Goal: Find specific page/section: Find specific page/section

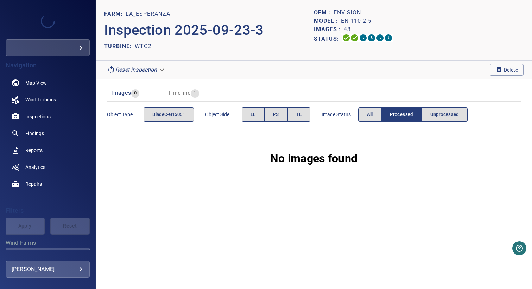
click at [151, 69] on body "**********" at bounding box center [266, 144] width 532 height 289
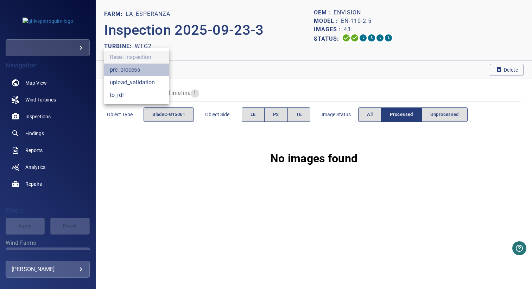
click at [149, 72] on li "pre_process" at bounding box center [136, 70] width 65 height 13
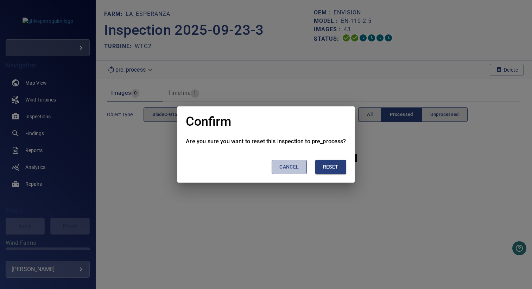
click at [293, 168] on span "Cancel" at bounding box center [288, 167] width 19 height 9
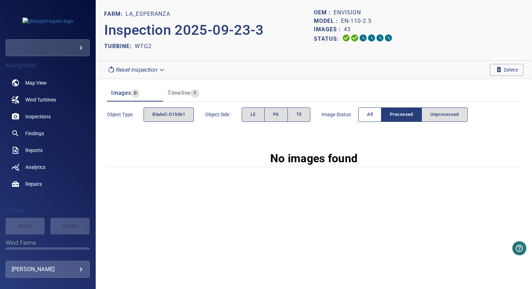
click at [370, 117] on span "All" at bounding box center [370, 115] width 6 height 8
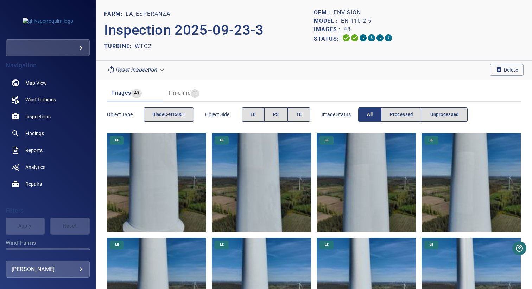
click at [143, 68] on body "**********" at bounding box center [266, 144] width 532 height 289
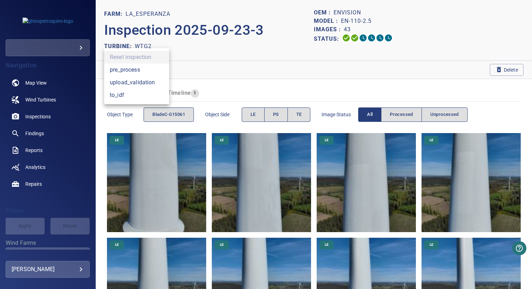
click at [155, 72] on li "pre_process" at bounding box center [136, 70] width 65 height 13
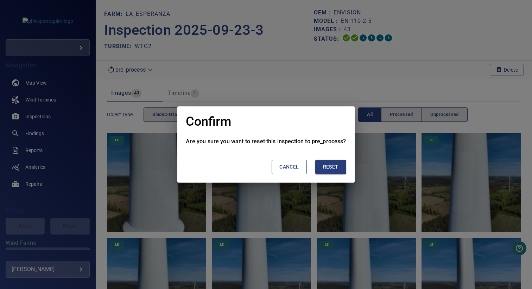
click at [332, 169] on span "Reset" at bounding box center [330, 167] width 15 height 9
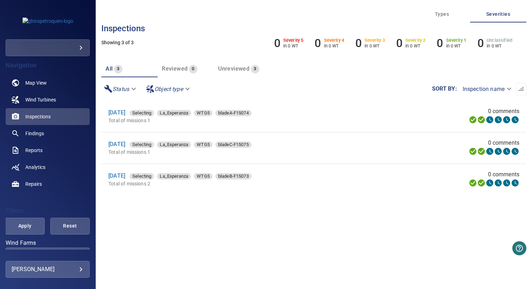
scroll to position [1, 0]
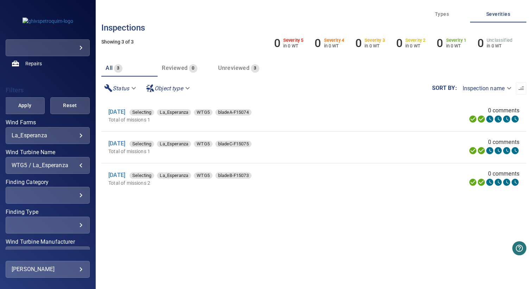
click at [51, 165] on div "WTG5 / La_Esperanza" at bounding box center [48, 165] width 72 height 7
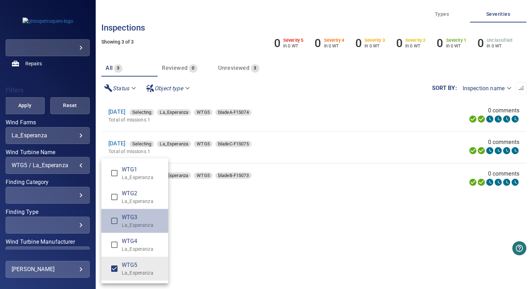
click at [134, 220] on span "WTG3" at bounding box center [142, 217] width 41 height 8
click at [134, 272] on p "La_Esperanza" at bounding box center [142, 273] width 41 height 7
type input "**********"
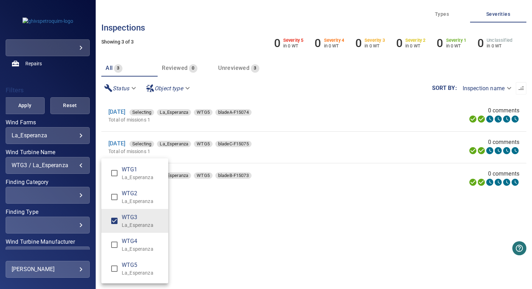
click at [217, 239] on div "Wind Turbine Name" at bounding box center [266, 144] width 532 height 289
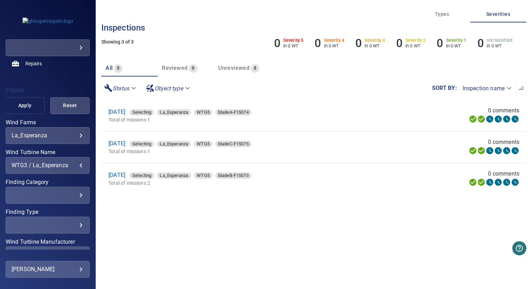
click at [28, 105] on span "Apply" at bounding box center [25, 105] width 22 height 9
click at [125, 178] on link "19 Aug 2025" at bounding box center [116, 175] width 17 height 7
click at [30, 107] on span "Apply" at bounding box center [25, 105] width 22 height 9
click at [24, 107] on span "Apply" at bounding box center [25, 105] width 22 height 9
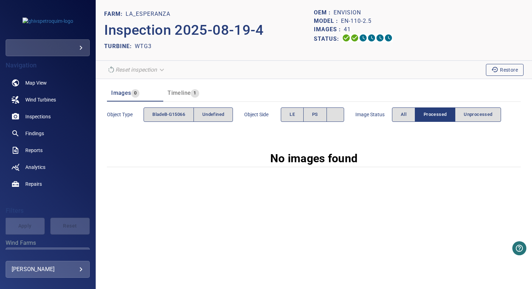
click at [492, 70] on icon "button" at bounding box center [494, 69] width 6 height 5
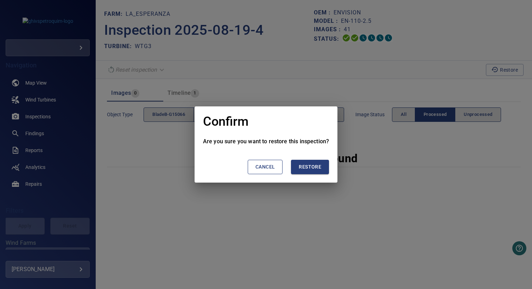
click at [311, 172] on button "Restore" at bounding box center [310, 167] width 38 height 14
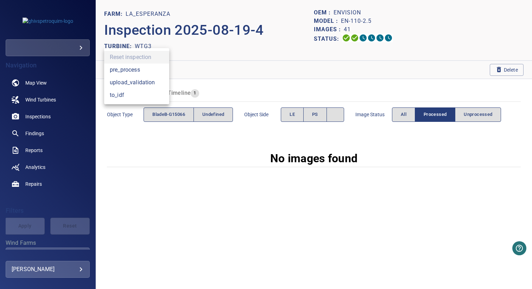
click at [157, 72] on body "**********" at bounding box center [266, 144] width 532 height 289
click at [158, 73] on li "pre_process" at bounding box center [136, 70] width 65 height 13
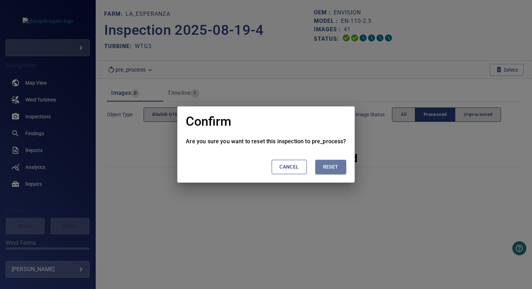
click at [337, 166] on span "Reset" at bounding box center [330, 167] width 15 height 9
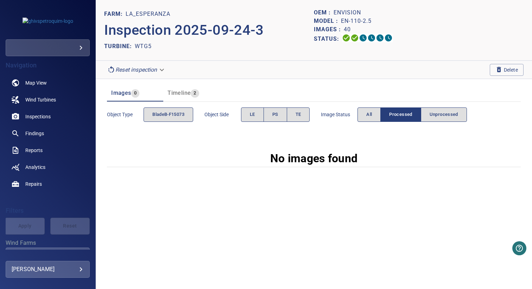
click at [142, 68] on body "**********" at bounding box center [266, 144] width 532 height 289
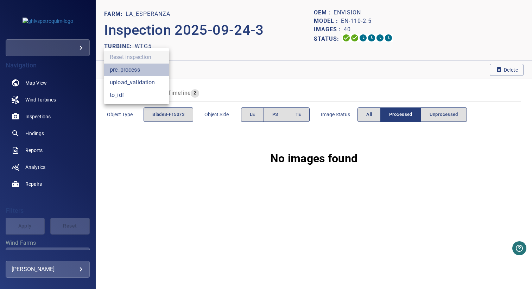
click at [141, 68] on li "pre_process" at bounding box center [136, 70] width 65 height 13
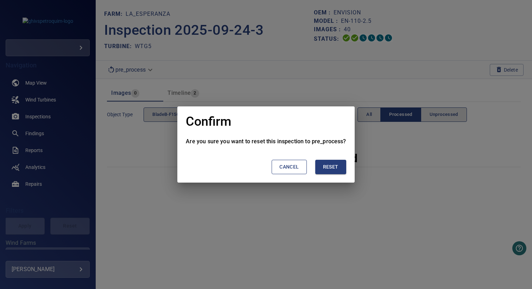
click at [323, 170] on span "Reset" at bounding box center [330, 167] width 15 height 9
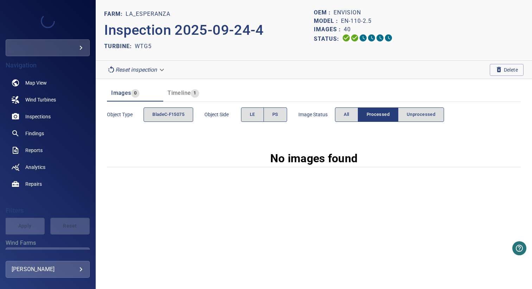
click at [156, 69] on body "**********" at bounding box center [266, 144] width 532 height 289
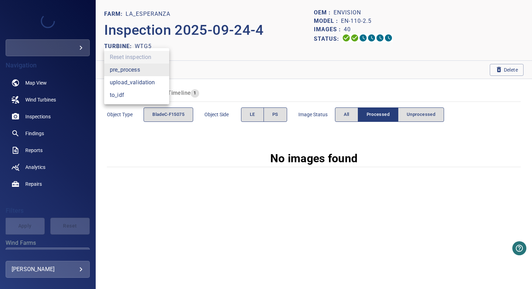
click at [351, 111] on div at bounding box center [266, 144] width 532 height 289
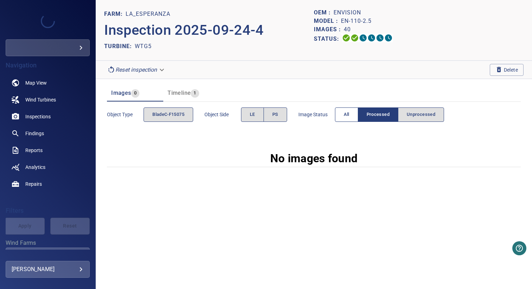
click at [343, 114] on button "All" at bounding box center [346, 115] width 23 height 14
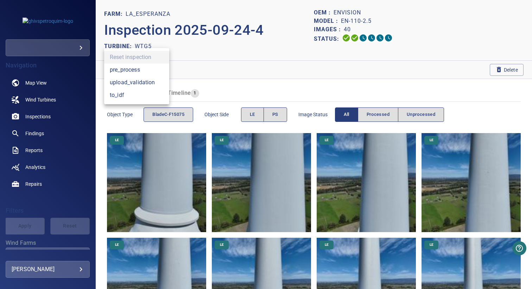
click at [135, 73] on body "**********" at bounding box center [266, 144] width 532 height 289
click at [153, 72] on li "pre_process" at bounding box center [136, 70] width 65 height 13
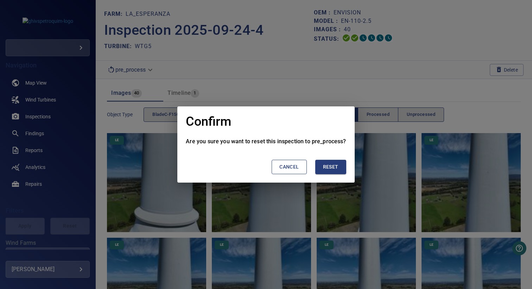
click at [327, 173] on button "Reset" at bounding box center [330, 167] width 31 height 14
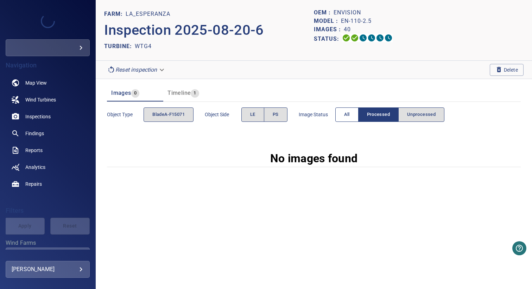
click at [341, 116] on button "All" at bounding box center [346, 115] width 23 height 14
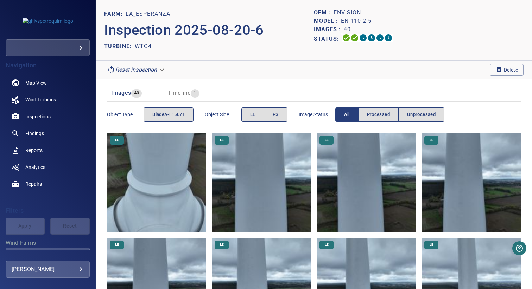
click at [148, 66] on body "**********" at bounding box center [266, 144] width 532 height 289
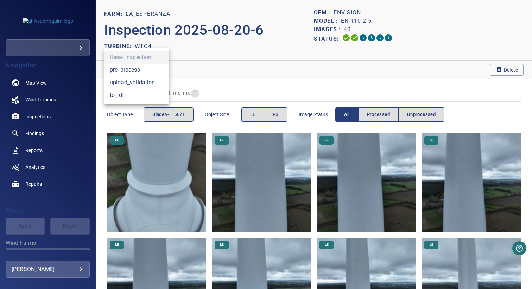
click at [147, 68] on li "pre_process" at bounding box center [136, 70] width 65 height 13
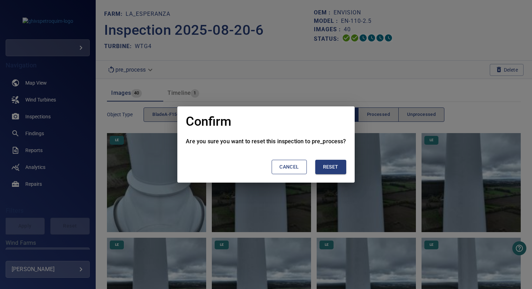
click at [327, 170] on span "Reset" at bounding box center [330, 167] width 15 height 9
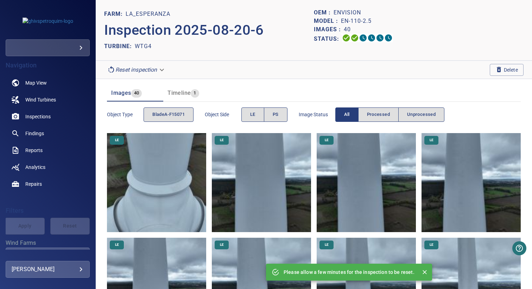
click at [247, 73] on section "Reset inspection Delete" at bounding box center [314, 70] width 436 height 18
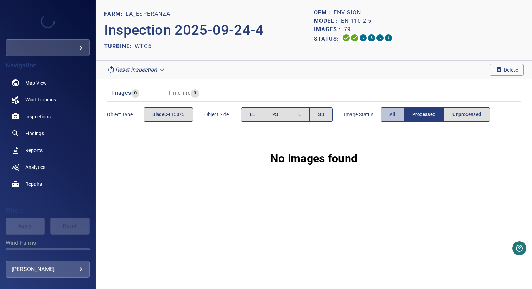
click at [395, 117] on span "All" at bounding box center [392, 115] width 6 height 8
click at [386, 114] on button "All" at bounding box center [392, 115] width 23 height 14
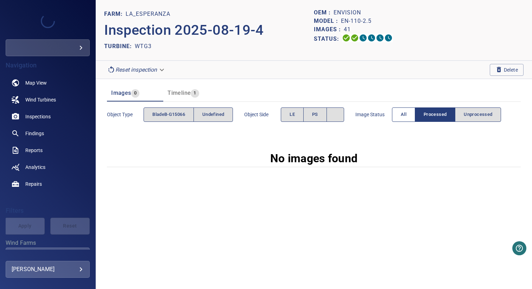
click at [403, 115] on span "All" at bounding box center [404, 115] width 6 height 8
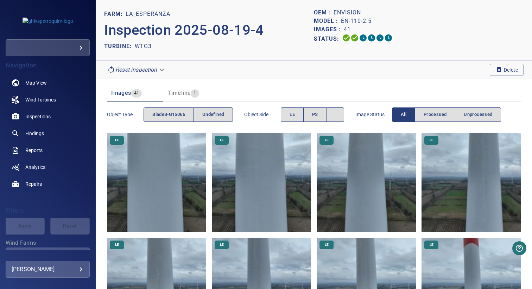
click at [212, 106] on div "Object type bladeB-G15066 undefined" at bounding box center [170, 115] width 126 height 20
click at [211, 113] on span "undefined" at bounding box center [213, 115] width 22 height 8
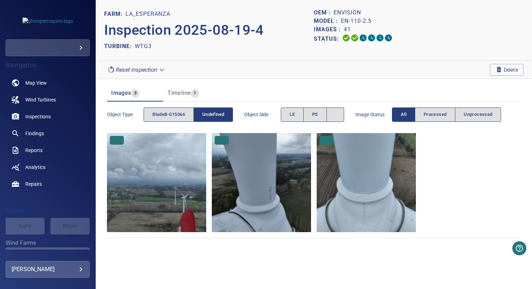
click at [211, 113] on span "undefined" at bounding box center [213, 115] width 22 height 8
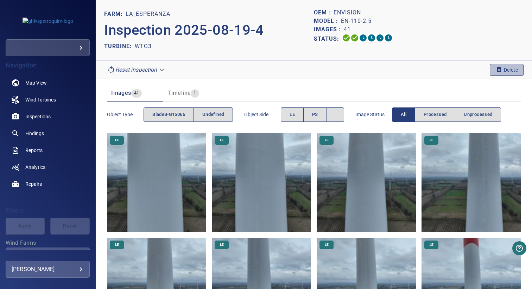
click at [500, 70] on span "Delete" at bounding box center [506, 70] width 23 height 8
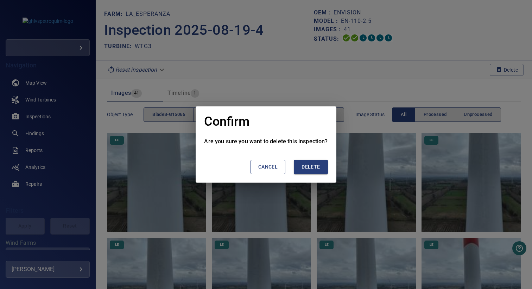
click at [268, 164] on span "Cancel" at bounding box center [267, 167] width 19 height 9
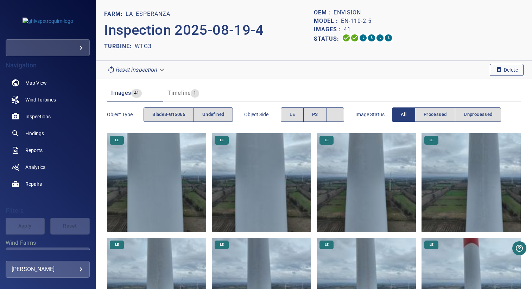
click at [495, 70] on icon "button" at bounding box center [498, 69] width 7 height 7
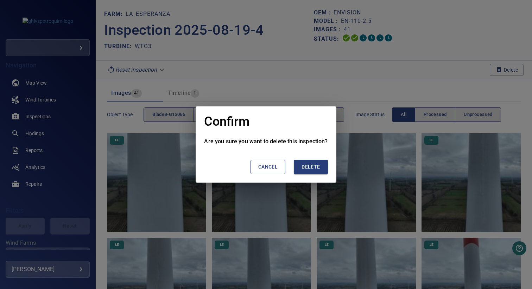
click at [306, 168] on span "Delete" at bounding box center [310, 167] width 18 height 9
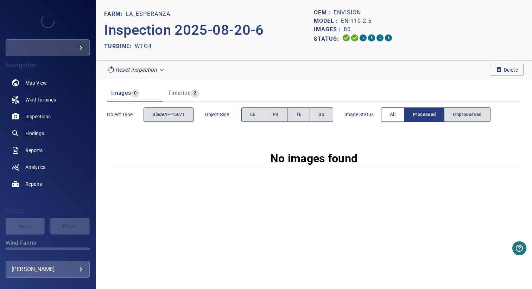
click at [391, 117] on span "All" at bounding box center [393, 115] width 6 height 8
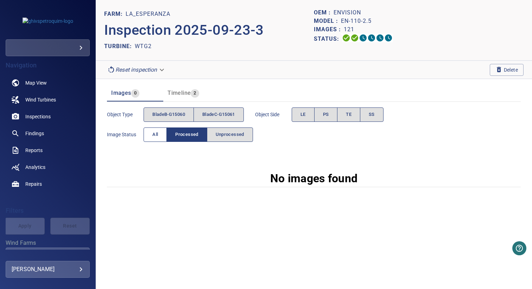
click at [155, 133] on span "All" at bounding box center [155, 135] width 6 height 8
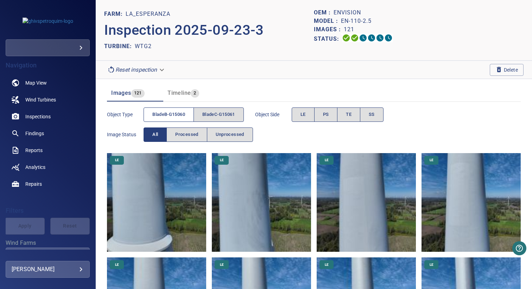
click at [176, 115] on span "bladeB-G15060" at bounding box center [168, 115] width 33 height 8
click at [224, 115] on span "bladeC-G15061" at bounding box center [218, 115] width 33 height 8
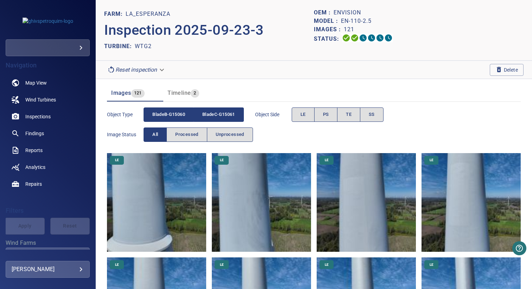
click at [166, 115] on span "bladeB-G15060" at bounding box center [168, 115] width 33 height 8
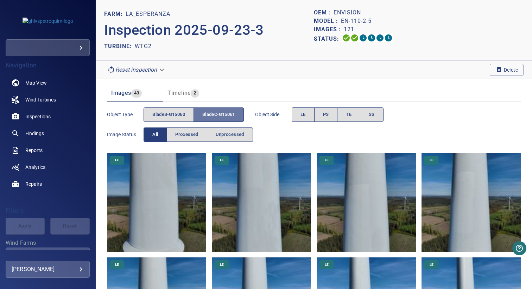
click at [212, 115] on span "bladeC-G15061" at bounding box center [218, 115] width 33 height 8
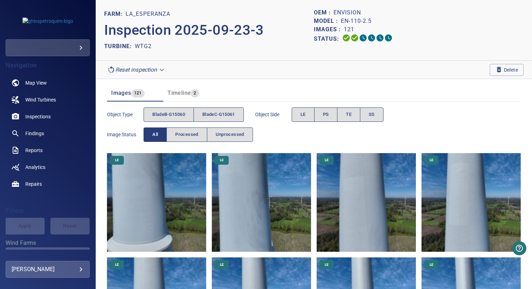
click at [214, 67] on section "Reset inspection Delete" at bounding box center [314, 70] width 436 height 18
click at [169, 120] on button "bladeB-G15060" at bounding box center [168, 115] width 50 height 14
click at [155, 135] on span "All" at bounding box center [155, 135] width 6 height 8
click at [163, 117] on span "bladeB-G15060" at bounding box center [168, 115] width 33 height 8
click at [244, 83] on div "Images 121 Timeline 2" at bounding box center [314, 90] width 414 height 23
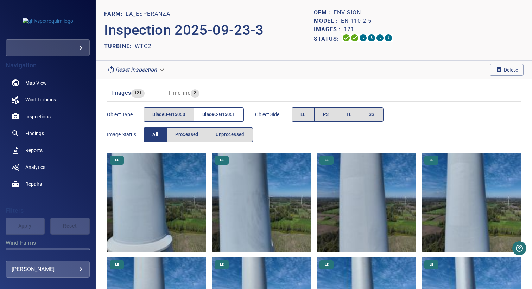
click at [216, 120] on button "bladeC-G15061" at bounding box center [218, 115] width 50 height 14
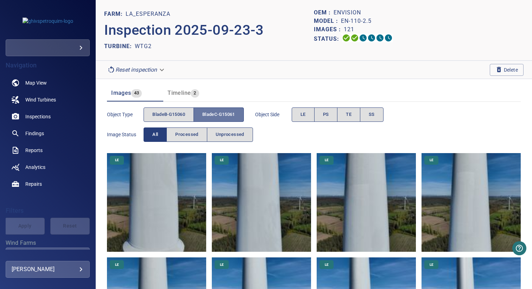
click at [216, 120] on button "bladeC-G15061" at bounding box center [218, 115] width 50 height 14
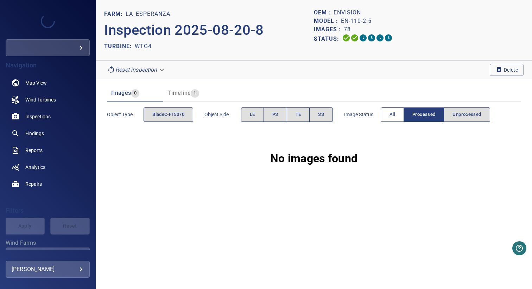
click at [388, 114] on button "All" at bounding box center [392, 115] width 23 height 14
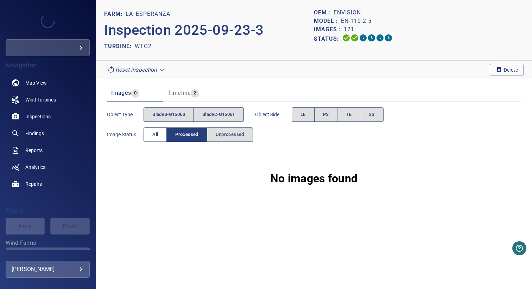
click at [161, 136] on button "All" at bounding box center [154, 135] width 23 height 14
